Goal: Information Seeking & Learning: Learn about a topic

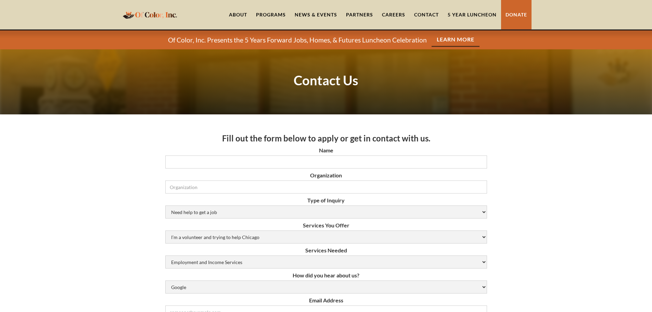
click at [240, 12] on link "About" at bounding box center [237, 14] width 27 height 29
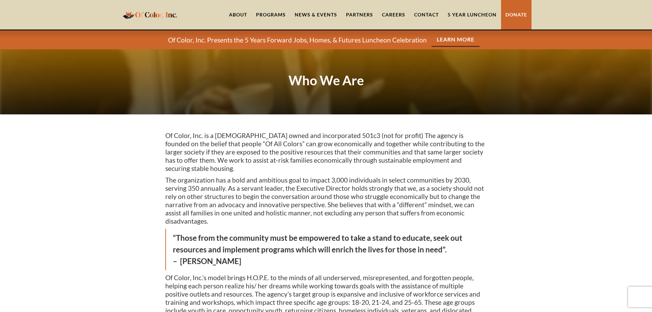
click at [360, 16] on link "Partners" at bounding box center [360, 14] width 36 height 29
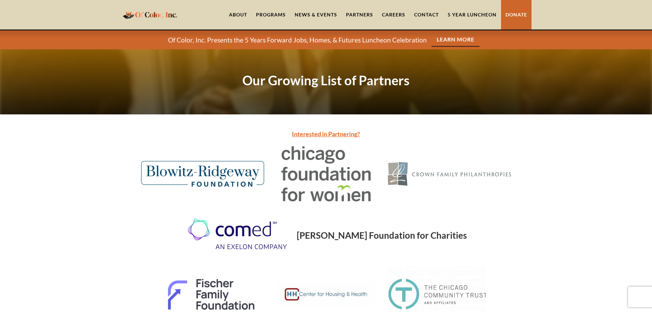
click at [274, 11] on div "Programs" at bounding box center [271, 14] width 39 height 29
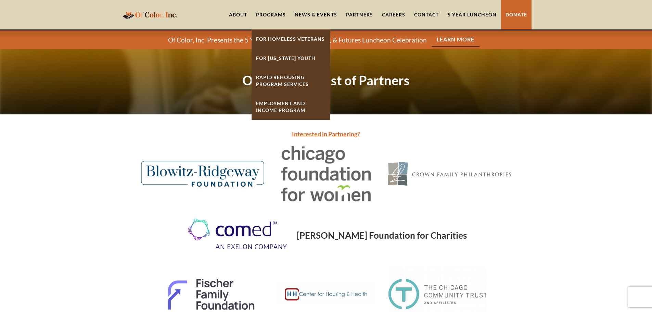
click at [271, 36] on link "For Homeless Veterans" at bounding box center [291, 38] width 79 height 19
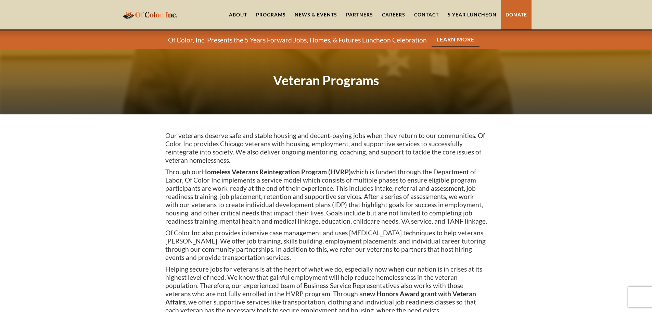
click at [269, 11] on div "Programs" at bounding box center [271, 14] width 39 height 29
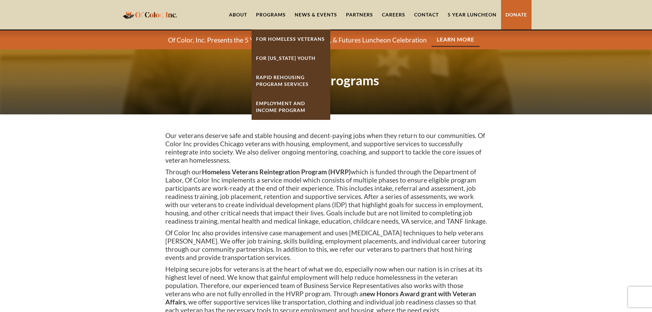
click at [277, 58] on link "For [US_STATE] Youth" at bounding box center [291, 58] width 79 height 19
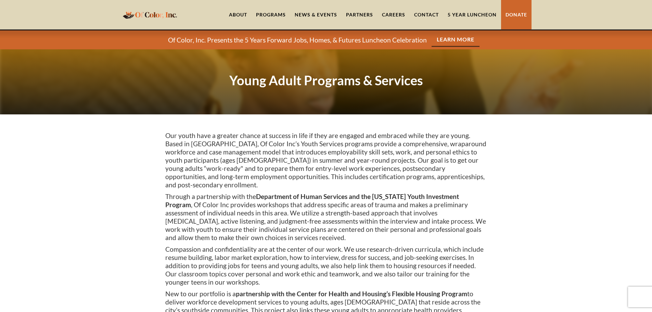
click at [278, 16] on div "Programs" at bounding box center [271, 14] width 30 height 7
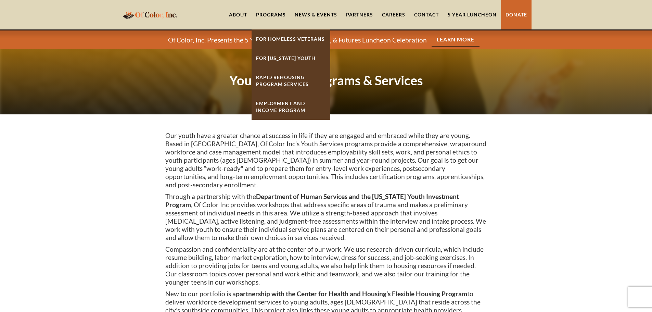
click at [285, 82] on strong "Rapid ReHousing Program Services" at bounding box center [282, 80] width 53 height 13
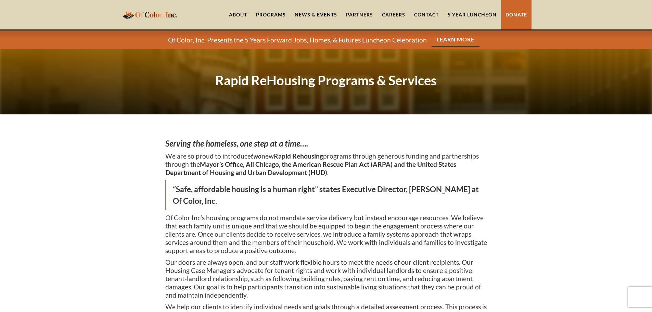
click at [277, 17] on div "Programs" at bounding box center [271, 14] width 30 height 7
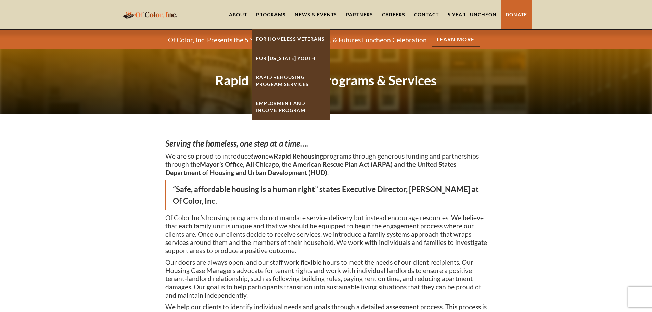
click at [281, 108] on link "Employment And Income Program" at bounding box center [291, 107] width 79 height 26
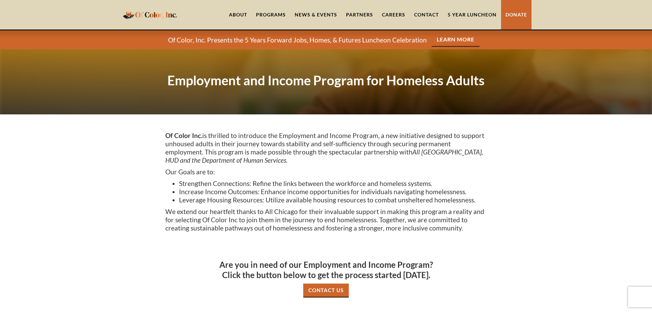
click at [328, 10] on link "News & Events" at bounding box center [315, 14] width 51 height 29
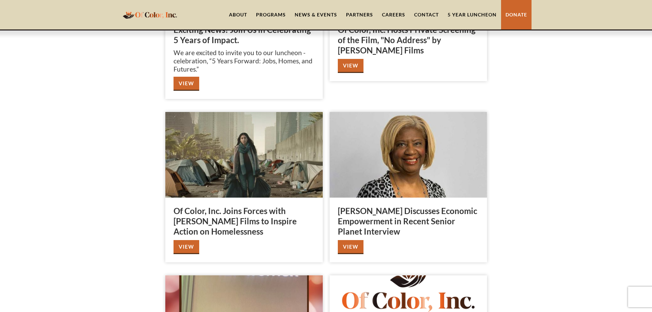
scroll to position [171, 0]
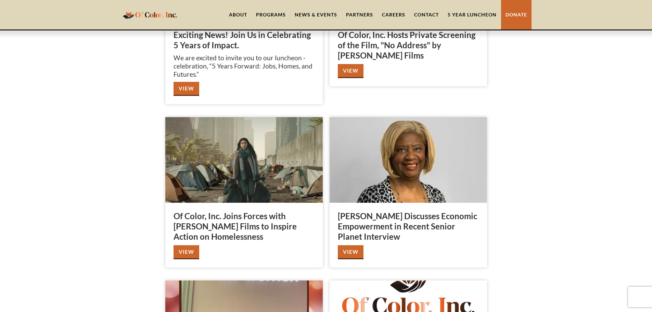
click at [355, 254] on link "View" at bounding box center [351, 252] width 26 height 14
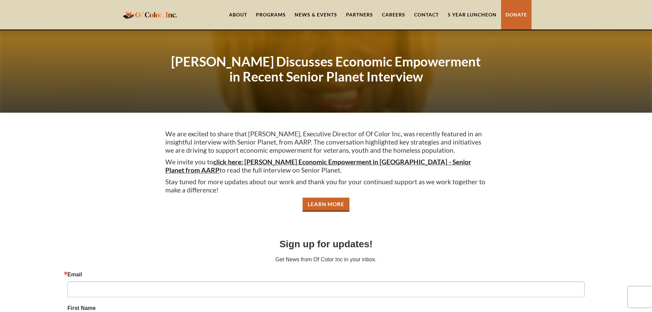
click at [464, 15] on link "5 Year Luncheon" at bounding box center [472, 14] width 58 height 29
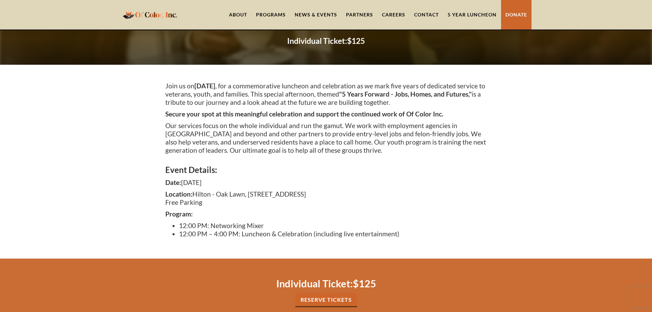
scroll to position [68, 0]
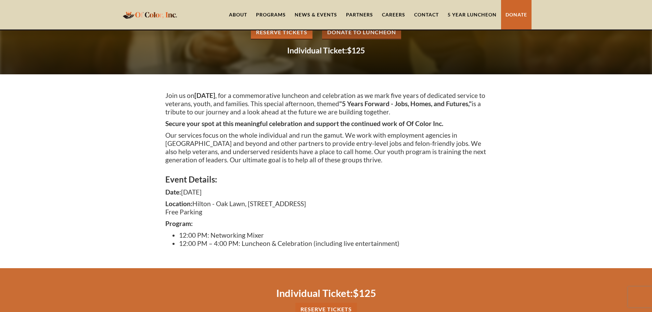
click at [431, 14] on link "Contact" at bounding box center [427, 14] width 34 height 29
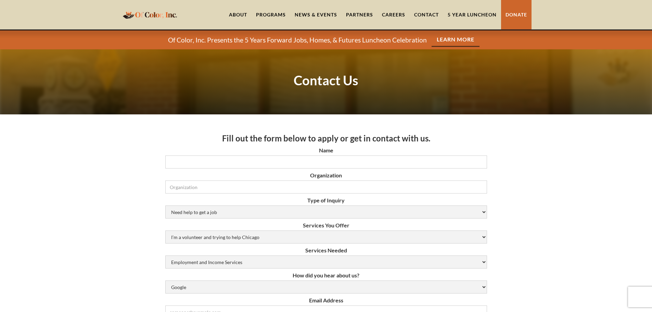
click at [395, 13] on link "Careers" at bounding box center [393, 14] width 32 height 29
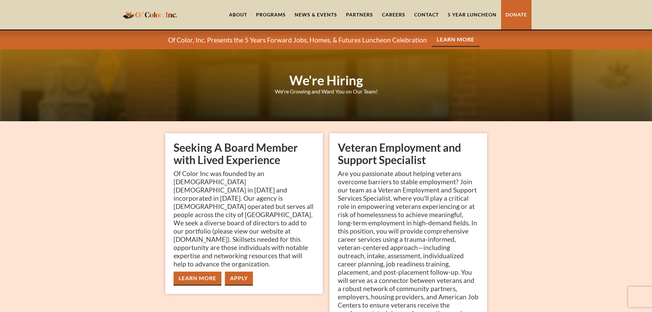
click at [241, 14] on link "About" at bounding box center [237, 14] width 27 height 29
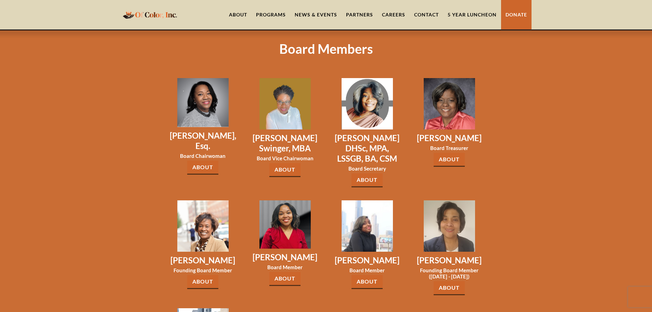
scroll to position [958, 0]
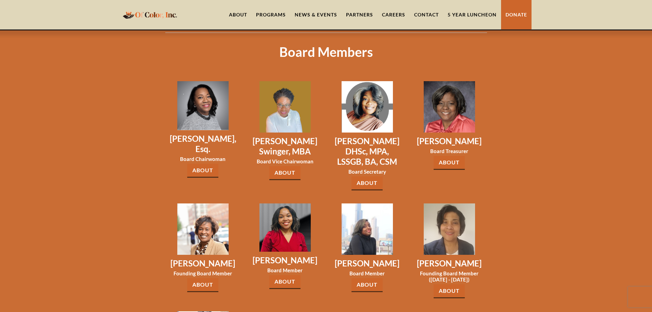
click at [207, 164] on link "About" at bounding box center [202, 171] width 31 height 14
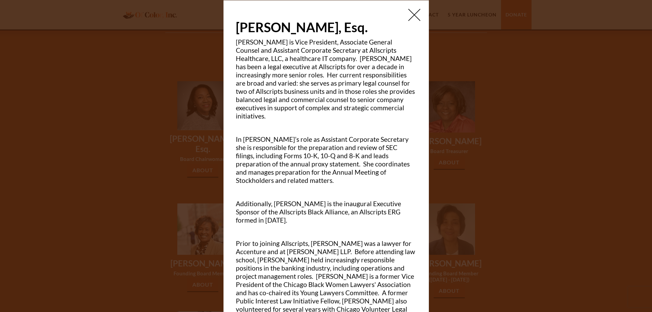
click at [411, 17] on img at bounding box center [414, 15] width 12 height 12
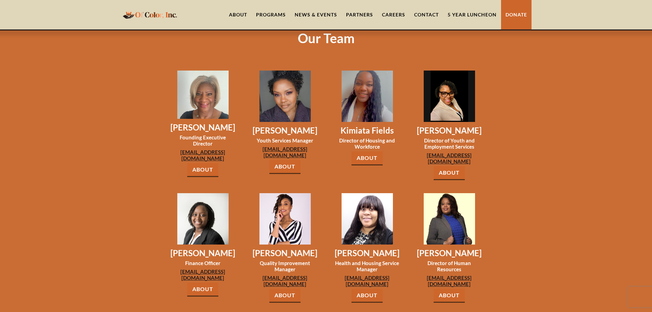
scroll to position [548, 0]
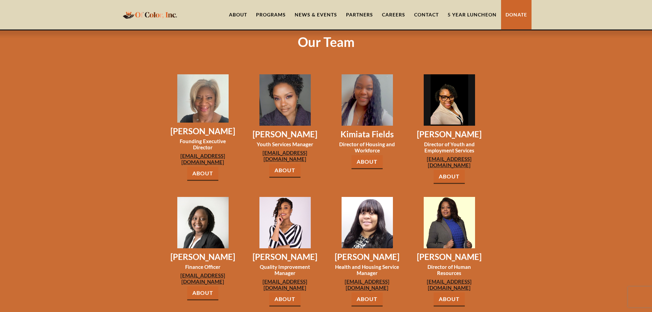
click at [294, 164] on link "About" at bounding box center [284, 171] width 31 height 14
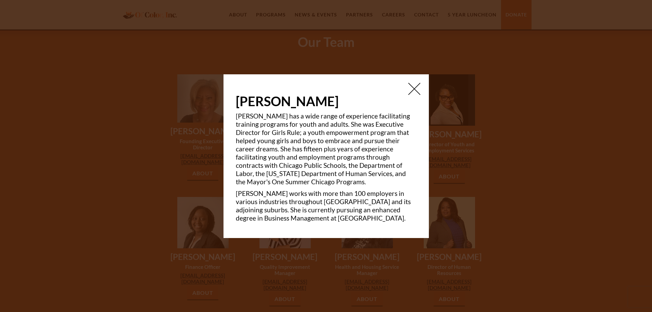
click at [410, 87] on img at bounding box center [414, 89] width 12 height 12
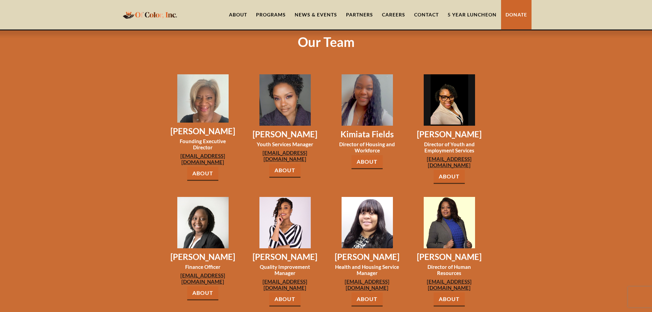
click at [376, 155] on link "About" at bounding box center [366, 162] width 31 height 14
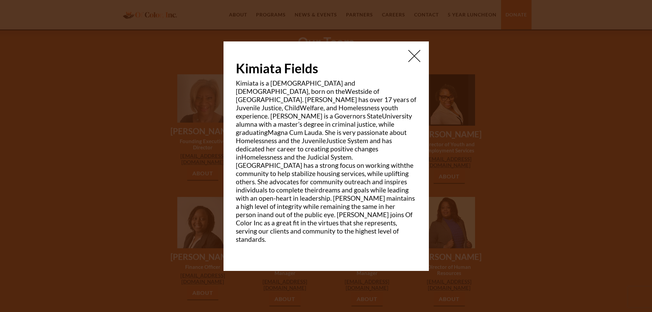
click at [412, 62] on img at bounding box center [414, 56] width 12 height 12
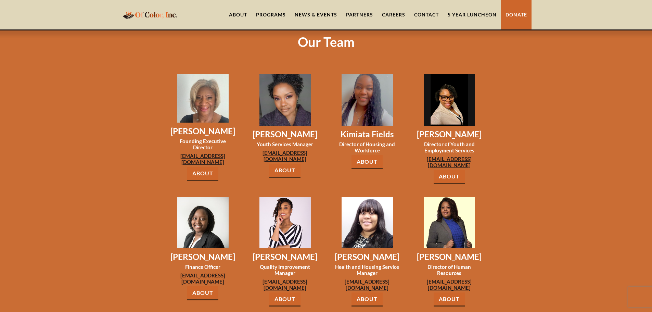
click at [453, 170] on link "About" at bounding box center [449, 177] width 31 height 14
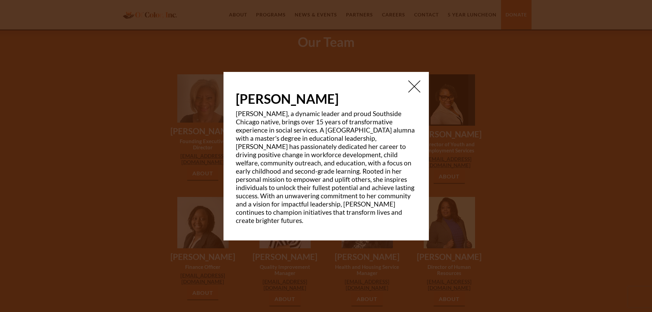
click at [414, 82] on div "Brandy Harrell Brandy, a dynamic leader and proud Southside Chicago native, bri…" at bounding box center [325, 156] width 205 height 168
click at [412, 92] on img at bounding box center [414, 86] width 12 height 12
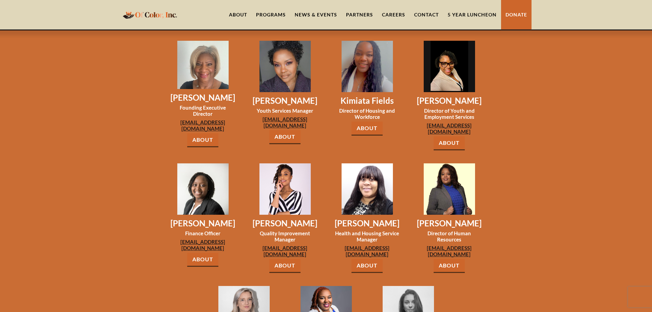
scroll to position [650, 0]
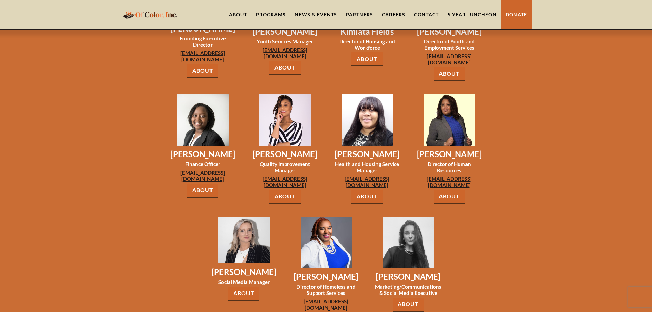
click at [204, 183] on link "About" at bounding box center [202, 190] width 31 height 14
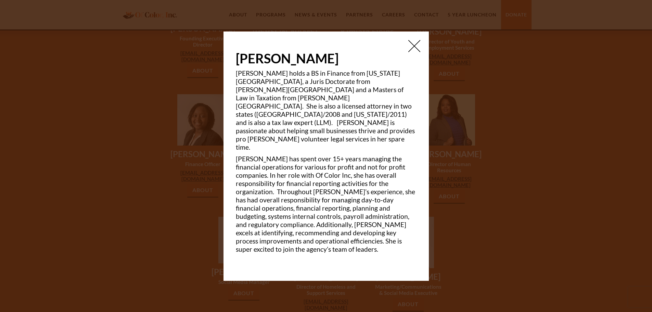
click at [411, 49] on img at bounding box center [414, 46] width 12 height 12
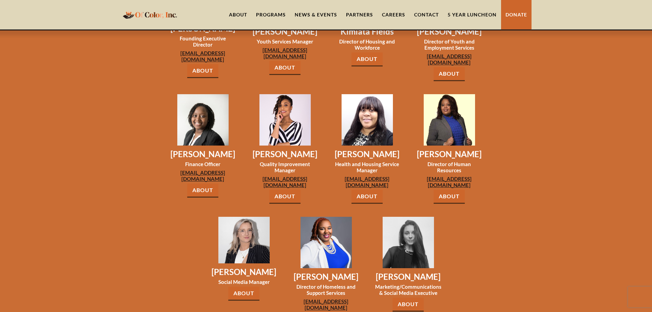
click at [288, 190] on link "About" at bounding box center [284, 197] width 31 height 14
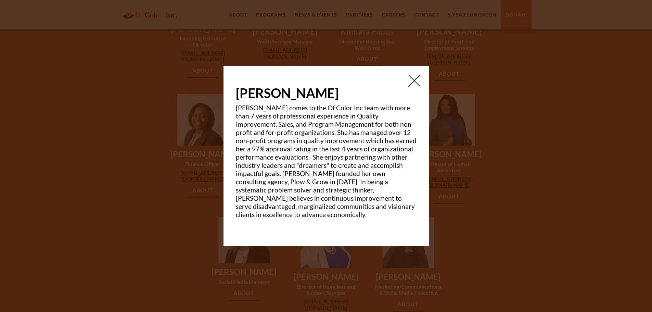
click at [413, 87] on img at bounding box center [414, 81] width 12 height 12
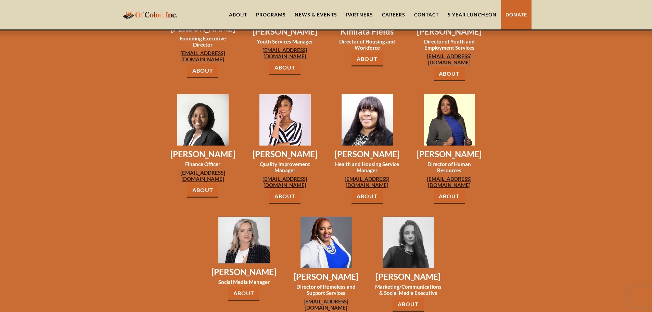
click at [364, 190] on link "About" at bounding box center [366, 197] width 31 height 14
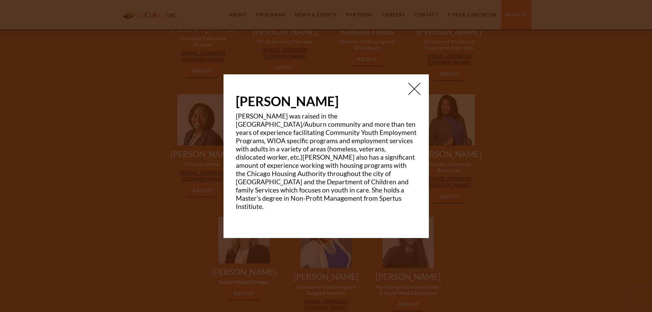
click at [416, 95] on img at bounding box center [414, 89] width 12 height 12
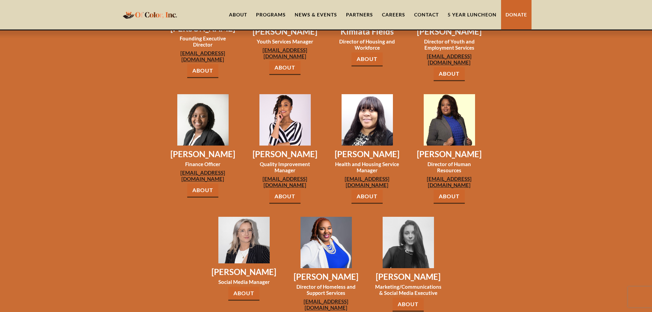
click at [456, 190] on link "About" at bounding box center [449, 197] width 31 height 14
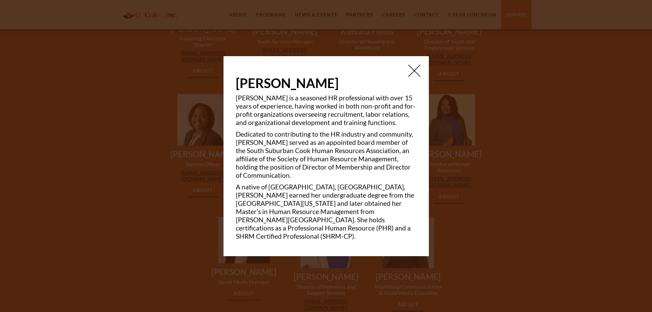
click at [437, 206] on div at bounding box center [326, 156] width 652 height 312
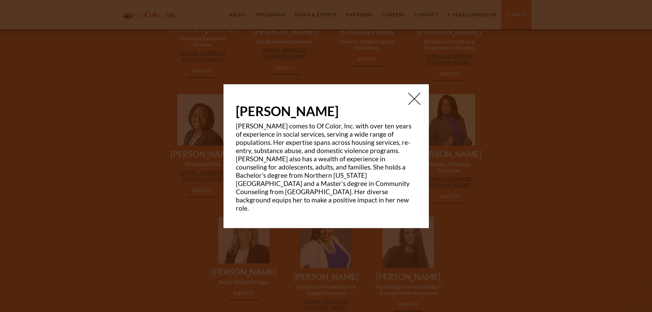
click at [418, 105] on img at bounding box center [414, 99] width 12 height 12
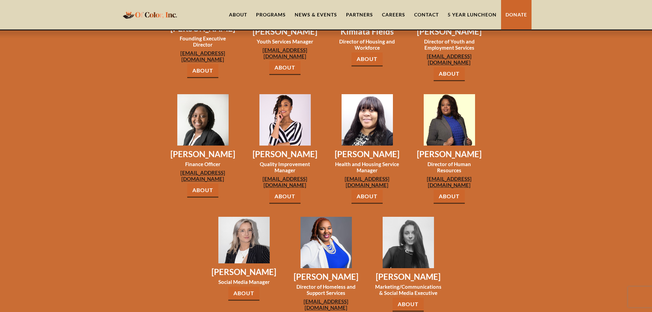
click at [413, 297] on link "About" at bounding box center [408, 304] width 31 height 14
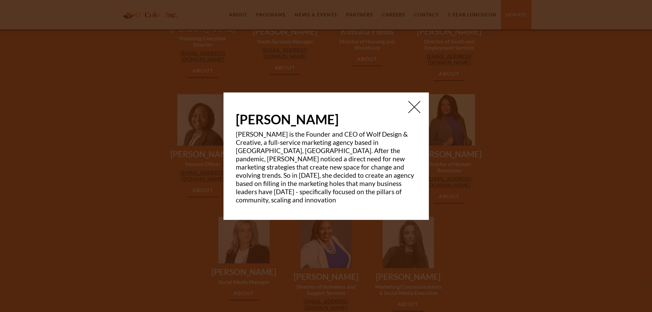
click at [417, 113] on img at bounding box center [414, 107] width 12 height 12
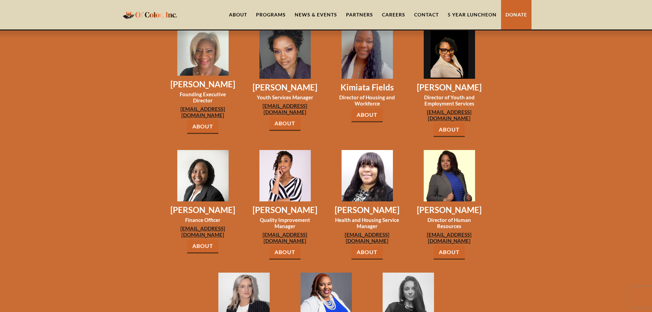
scroll to position [479, 0]
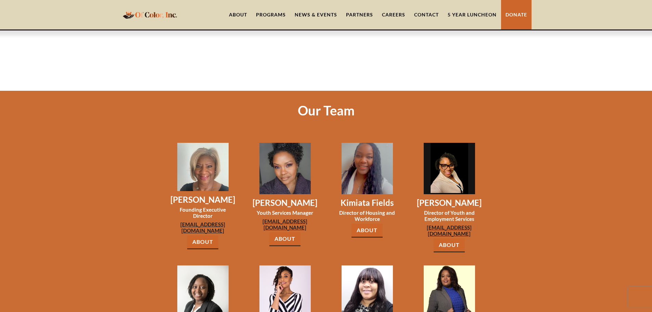
click at [208, 235] on link "About" at bounding box center [202, 242] width 31 height 14
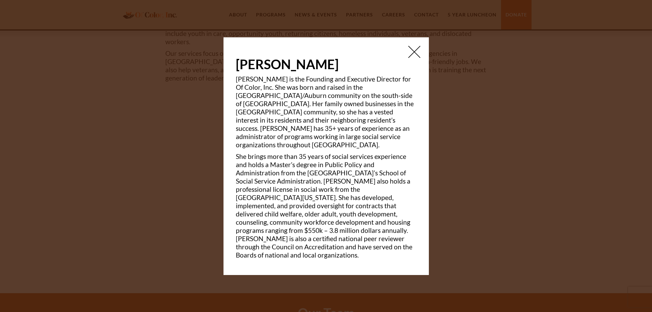
scroll to position [274, 0]
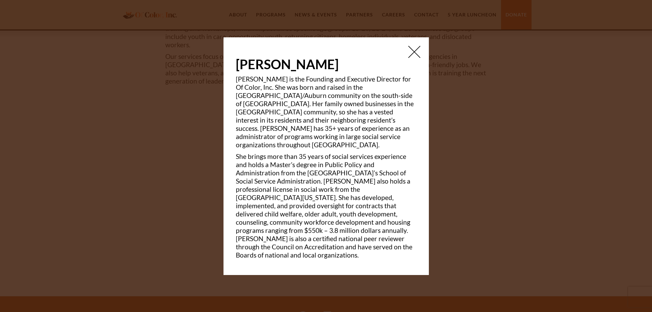
click at [415, 57] on img at bounding box center [414, 52] width 12 height 12
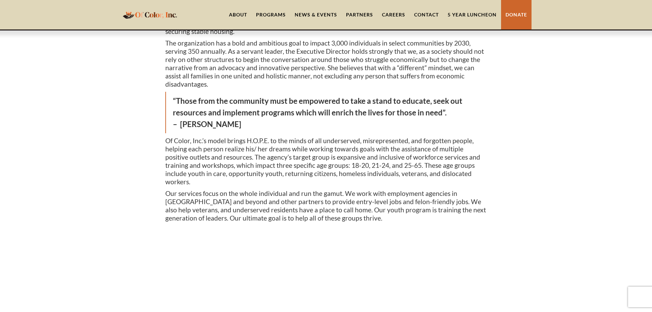
scroll to position [0, 0]
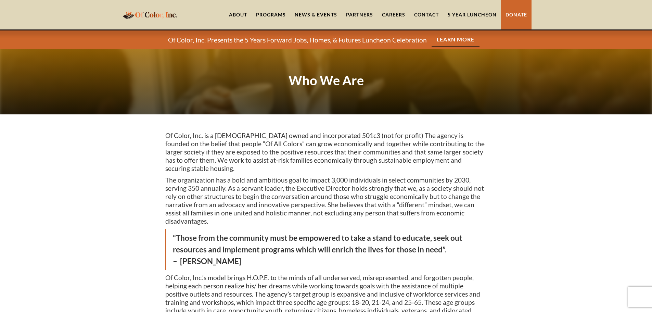
click at [276, 15] on div "Programs" at bounding box center [271, 14] width 30 height 7
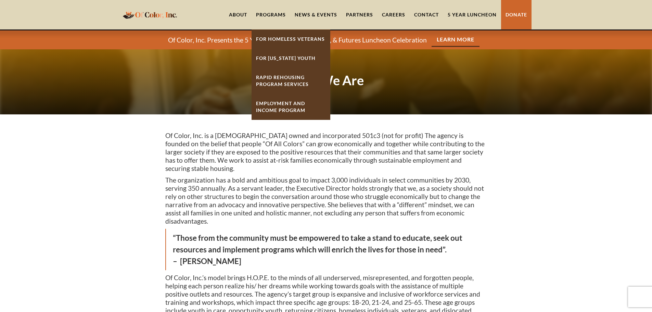
click at [455, 78] on div at bounding box center [326, 81] width 652 height 65
